Goal: Information Seeking & Learning: Learn about a topic

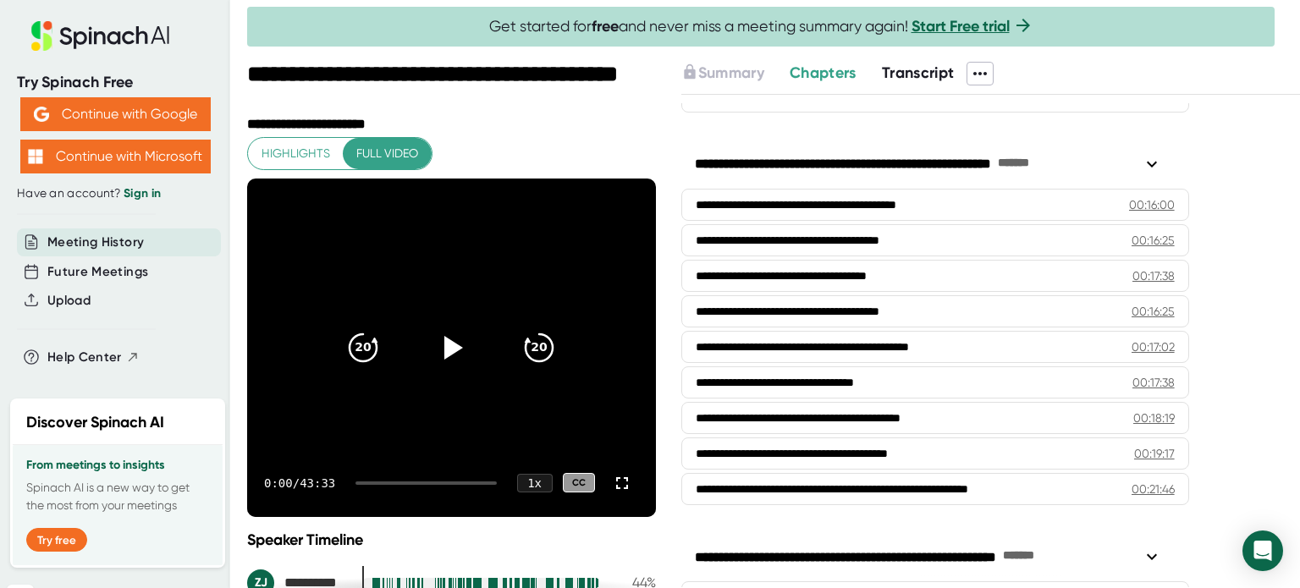
scroll to position [762, 0]
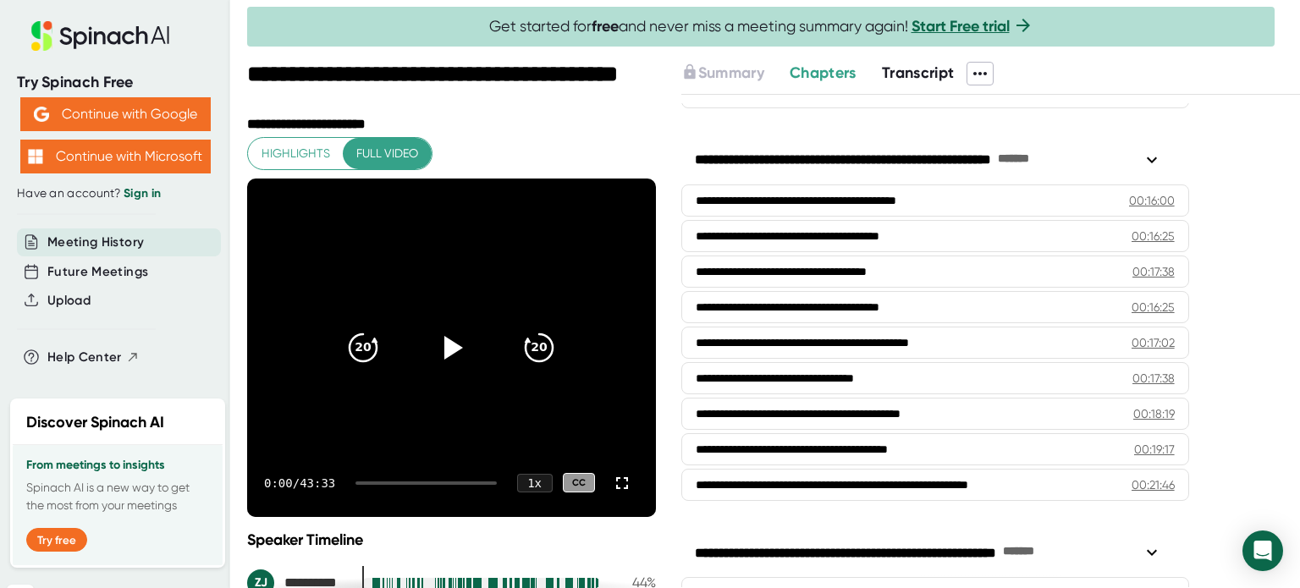
click at [908, 74] on span "Transcript" at bounding box center [918, 72] width 73 height 19
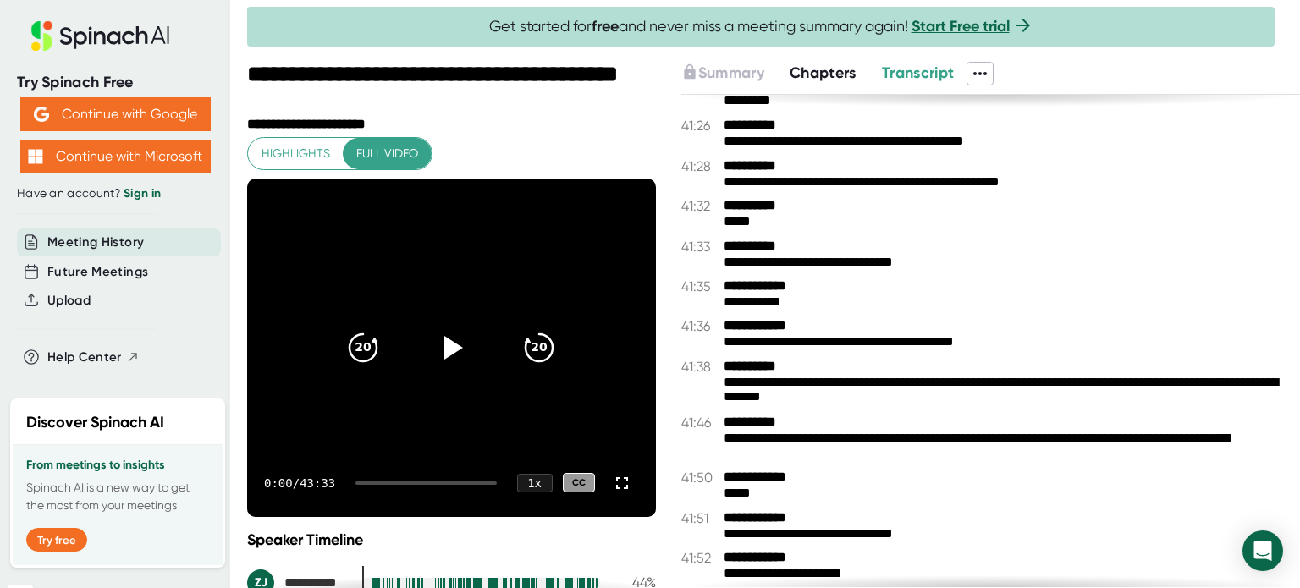
scroll to position [30012, 0]
